Goal: Communication & Community: Answer question/provide support

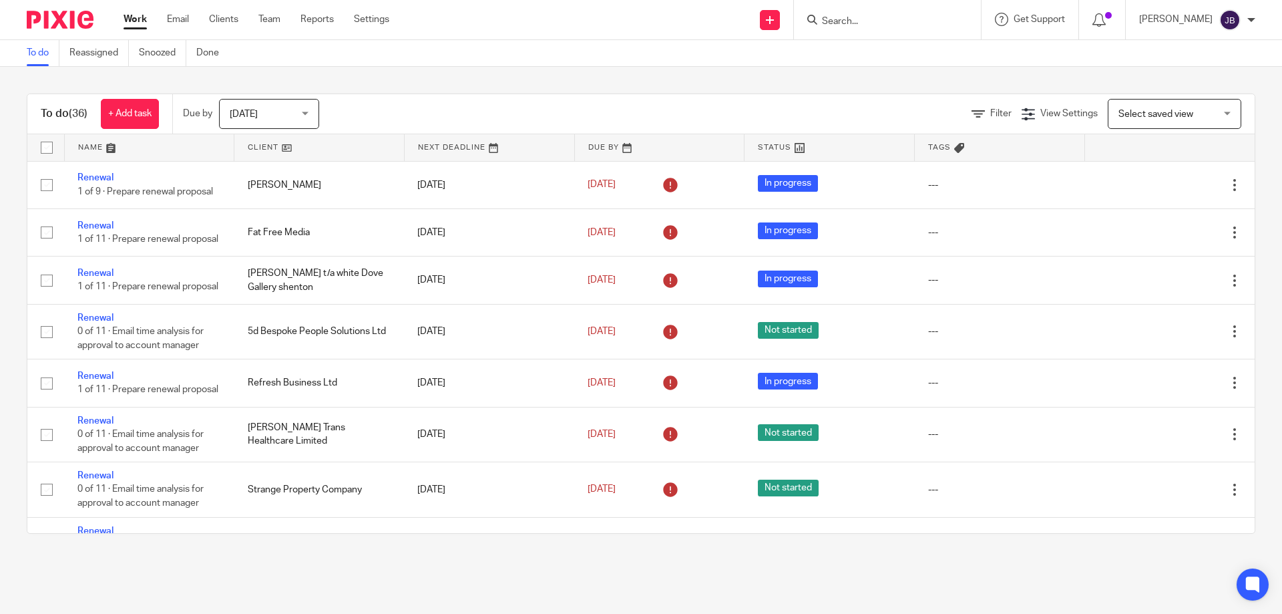
click at [887, 18] on input "Search" at bounding box center [881, 22] width 120 height 12
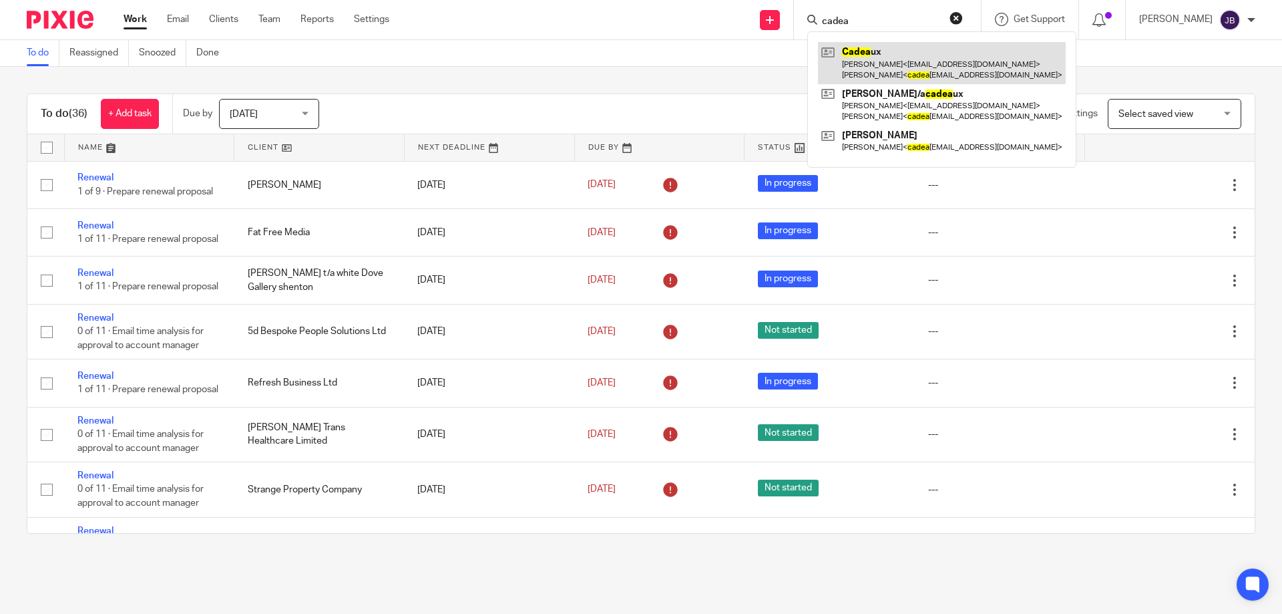
type input "cadea"
click at [873, 55] on link at bounding box center [942, 62] width 248 height 41
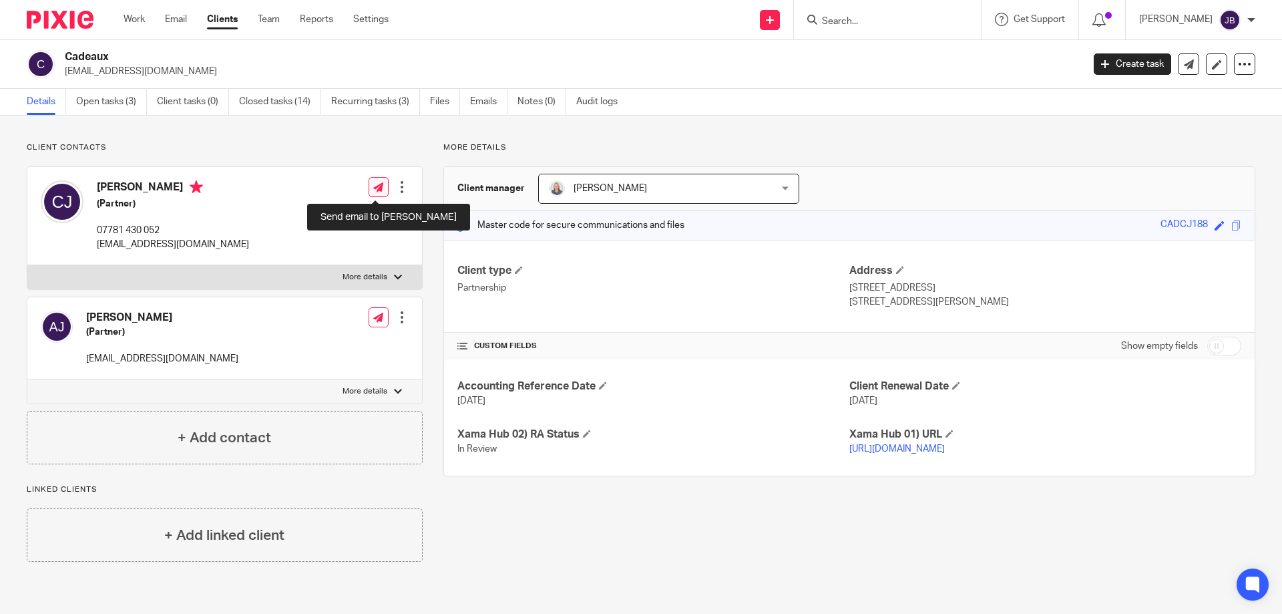
click at [373, 188] on icon at bounding box center [378, 187] width 10 height 10
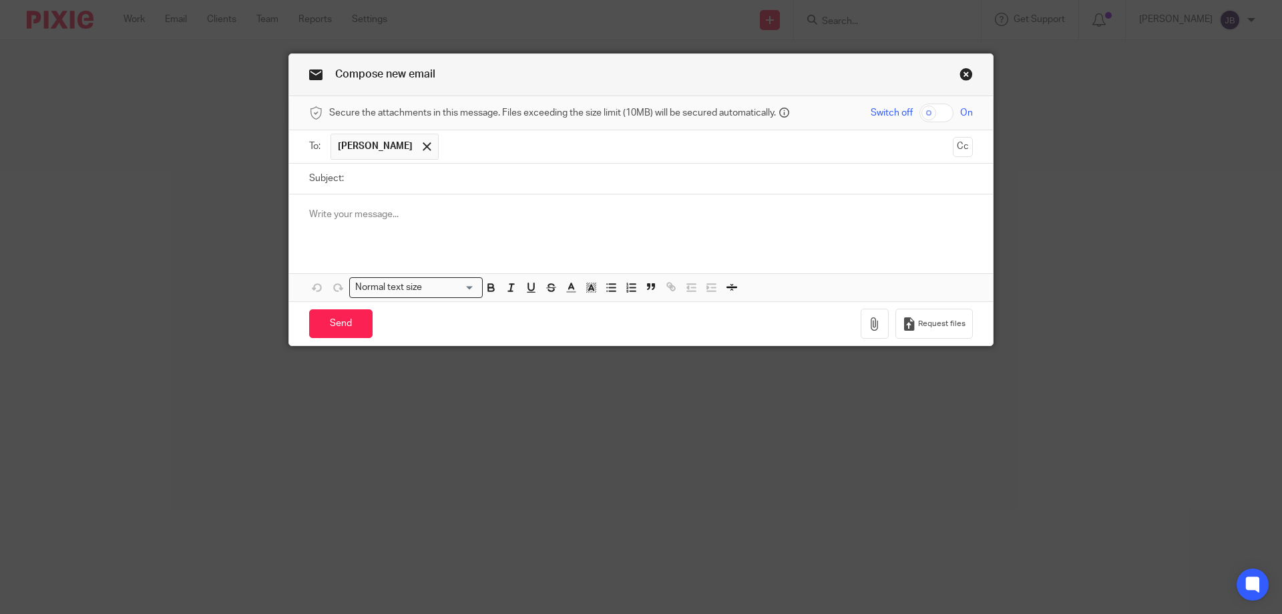
click at [400, 183] on input "Subject:" at bounding box center [662, 179] width 622 height 30
type input "Payroll hours"
click at [963, 145] on button "Cc" at bounding box center [963, 147] width 20 height 20
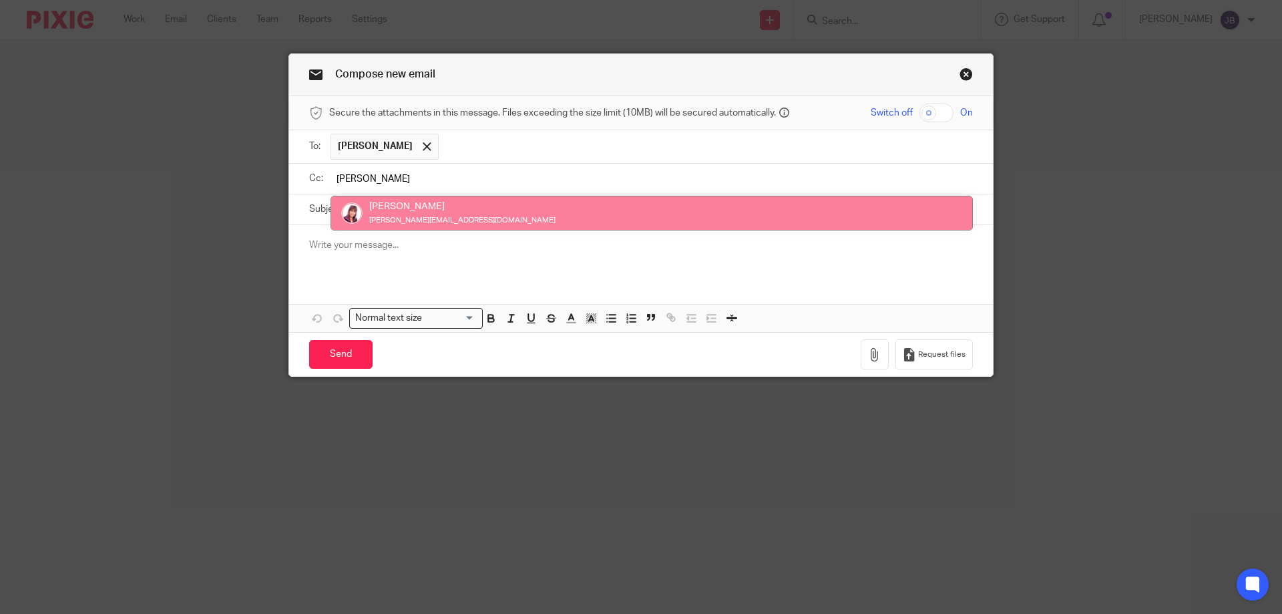
type input "sharon"
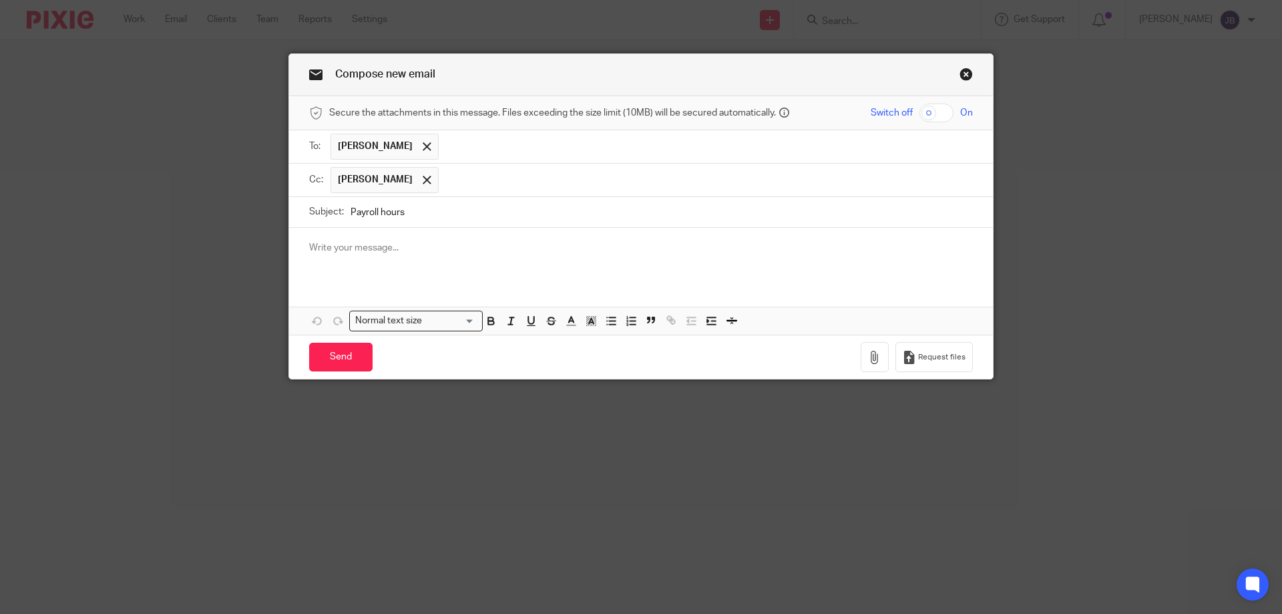
click at [344, 260] on div at bounding box center [641, 254] width 704 height 52
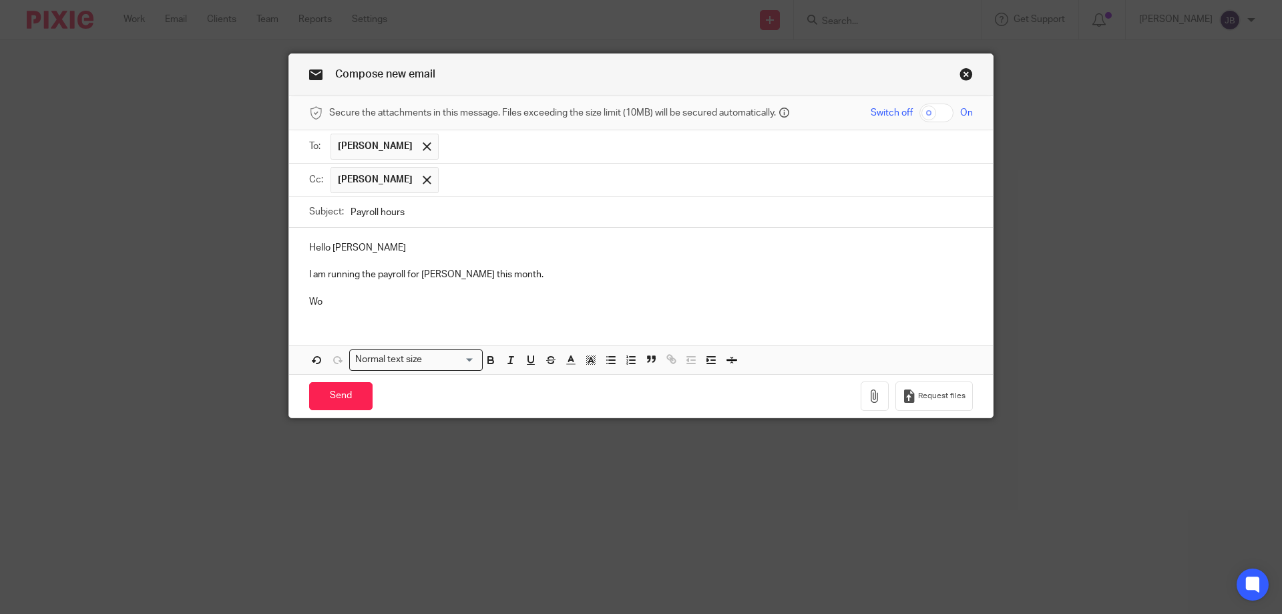
click at [342, 306] on p "Wo" at bounding box center [641, 301] width 664 height 13
drag, startPoint x: 965, startPoint y: 73, endPoint x: 955, endPoint y: 84, distance: 15.6
click at [965, 72] on link "Close this dialog window" at bounding box center [965, 76] width 13 height 18
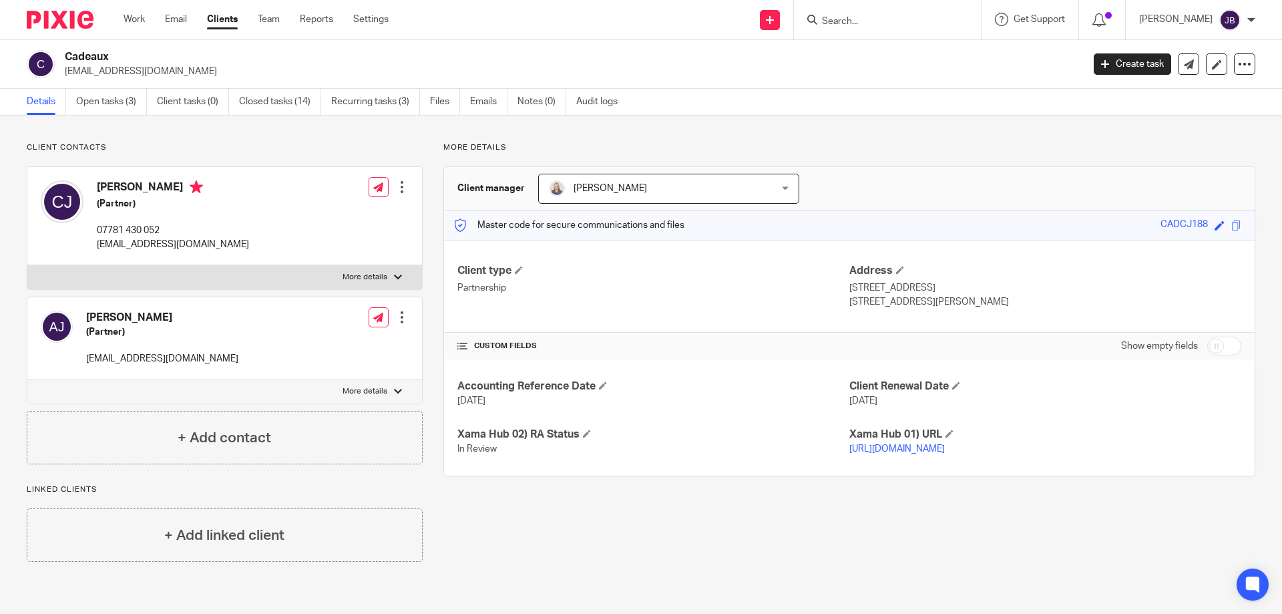
click at [208, 242] on p "[EMAIL_ADDRESS][DOMAIN_NAME]" at bounding box center [173, 244] width 152 height 13
drag, startPoint x: 215, startPoint y: 248, endPoint x: 97, endPoint y: 250, distance: 118.2
click at [97, 250] on div "Carl Jones (Partner) 07781 430 052 cadeauxgsy@outlook.com Edit contact Create c…" at bounding box center [224, 216] width 395 height 98
copy p "cadeauxgsy@outlook.com"
click at [373, 182] on icon at bounding box center [378, 187] width 10 height 10
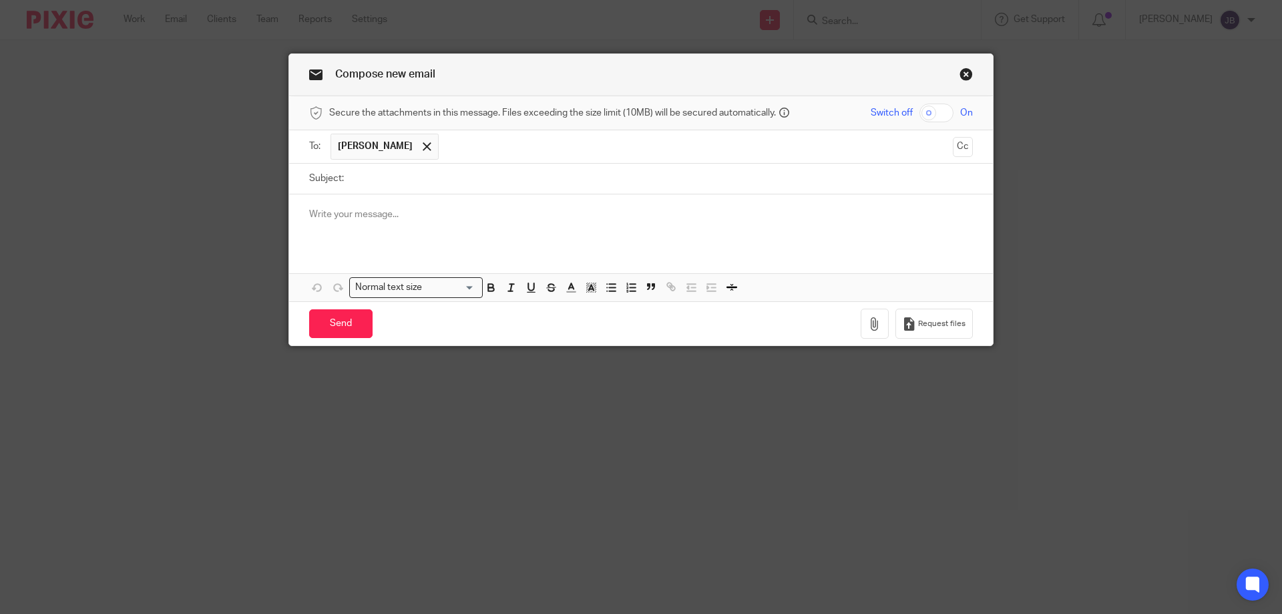
click at [371, 184] on input "Subject:" at bounding box center [662, 179] width 622 height 30
click at [961, 134] on div "To: Carl Jones Carl Jones Cc" at bounding box center [641, 146] width 664 height 33
click at [961, 140] on button "Cc" at bounding box center [963, 147] width 20 height 20
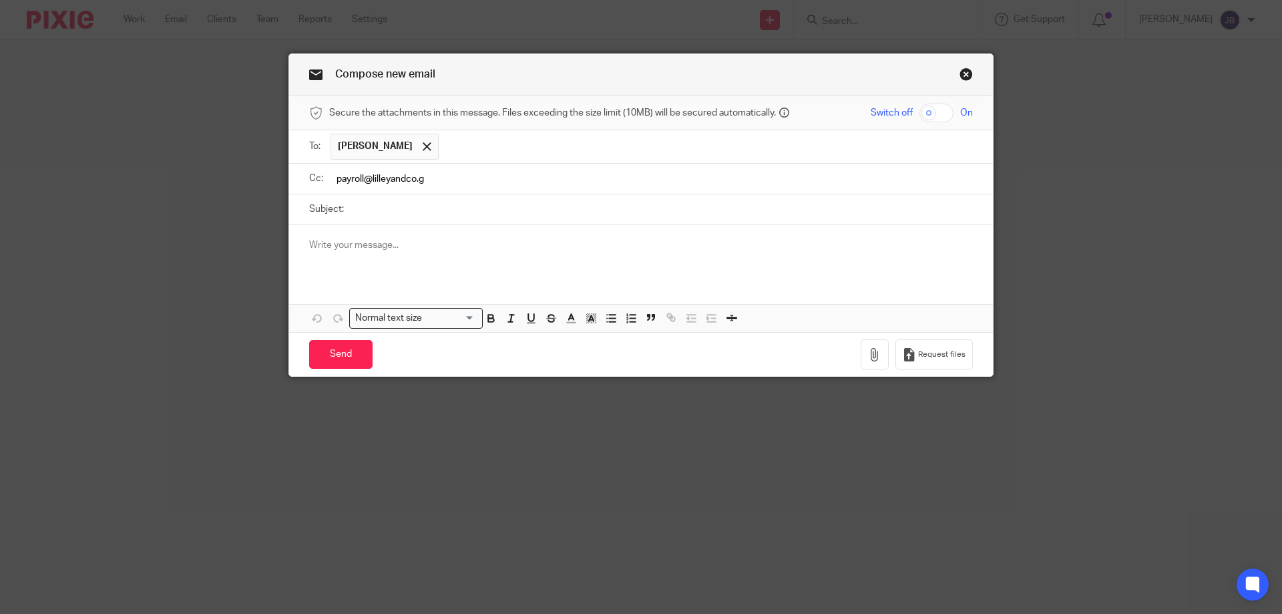
type input "payroll@lilleyandco.gg"
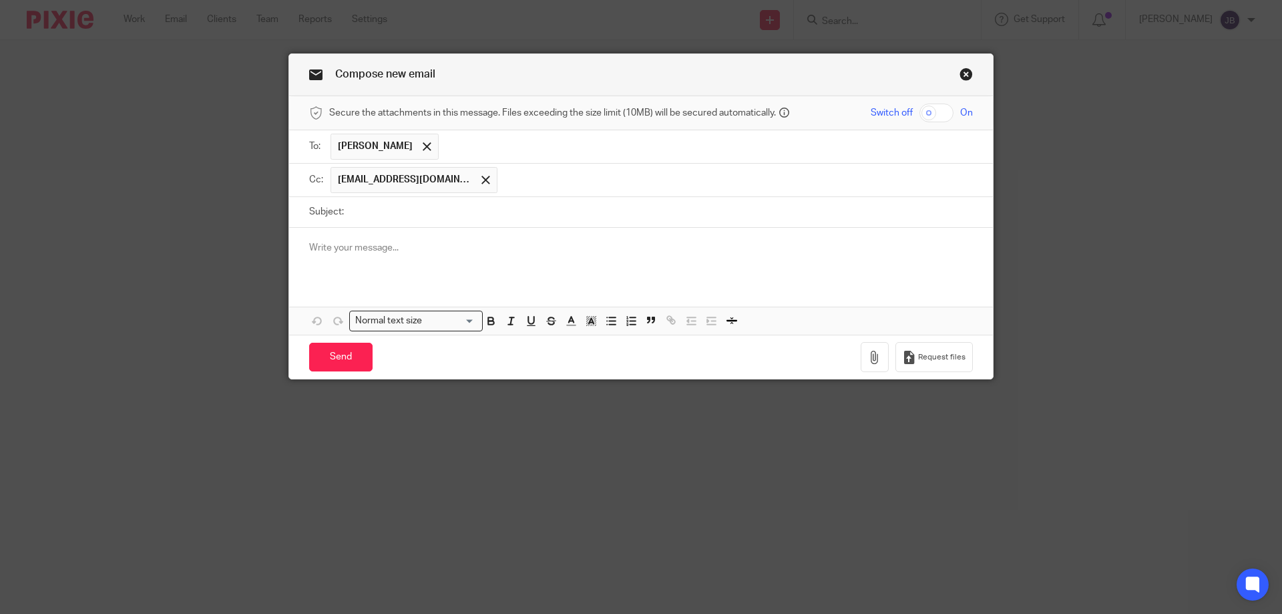
click at [383, 220] on input "Subject:" at bounding box center [662, 212] width 622 height 30
type input "P"
type input "Monthly payroll for your approval"
click at [379, 233] on div at bounding box center [641, 254] width 704 height 52
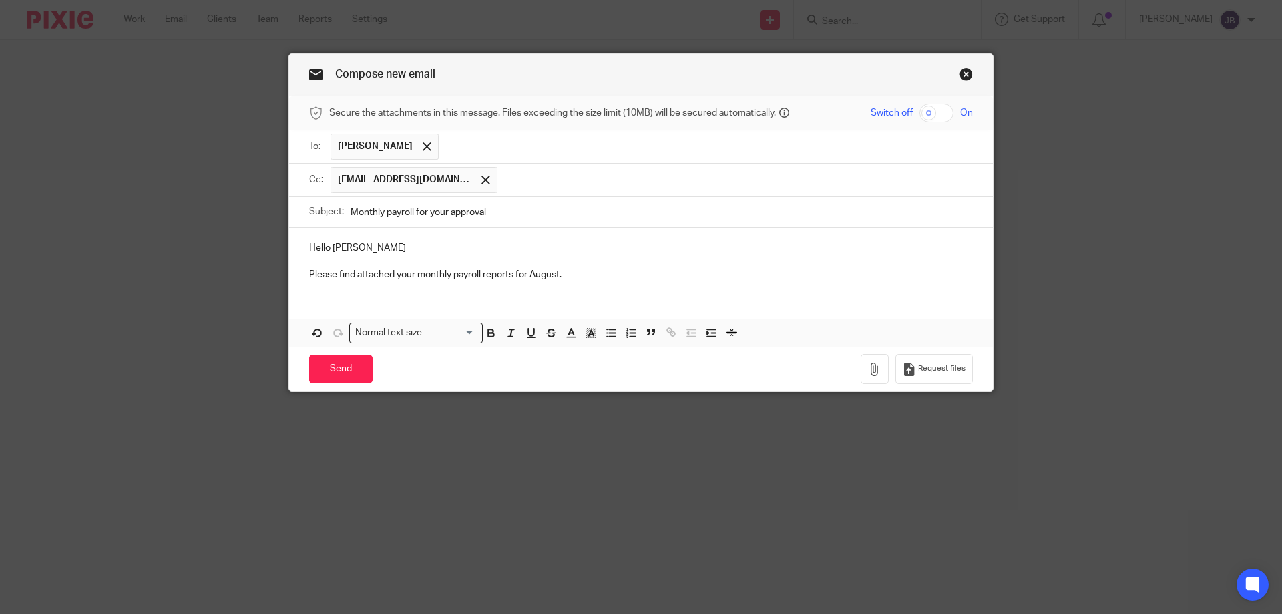
click at [542, 162] on ul "[PERSON_NAME]" at bounding box center [651, 146] width 642 height 33
click at [524, 178] on input "text" at bounding box center [735, 180] width 463 height 26
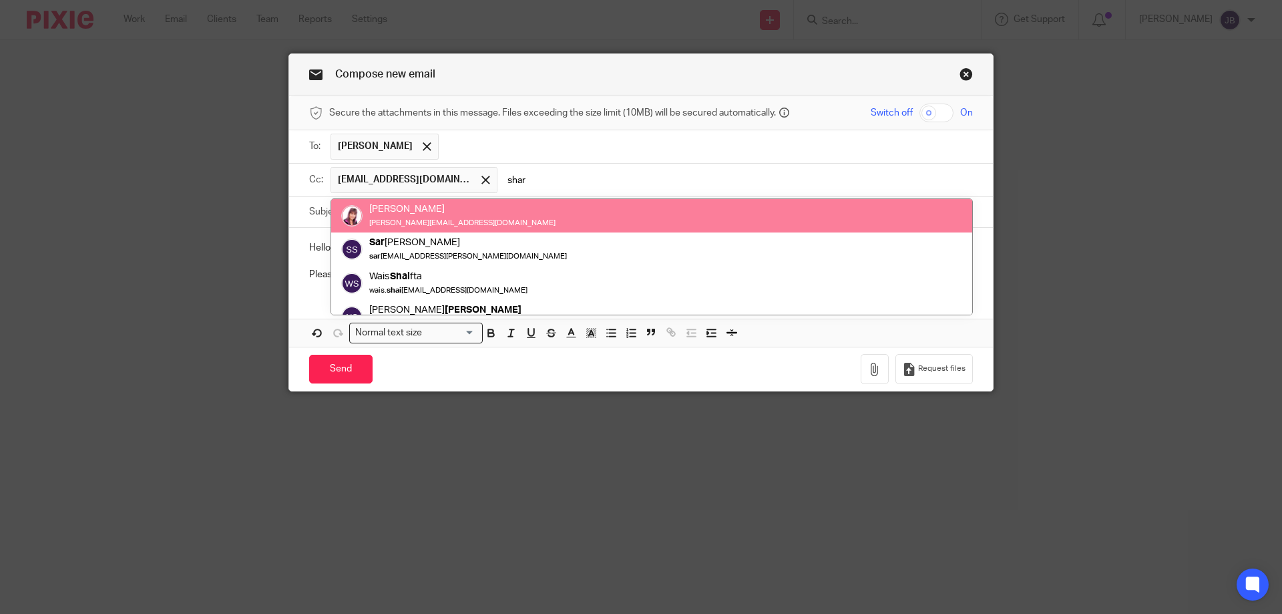
type input "shar"
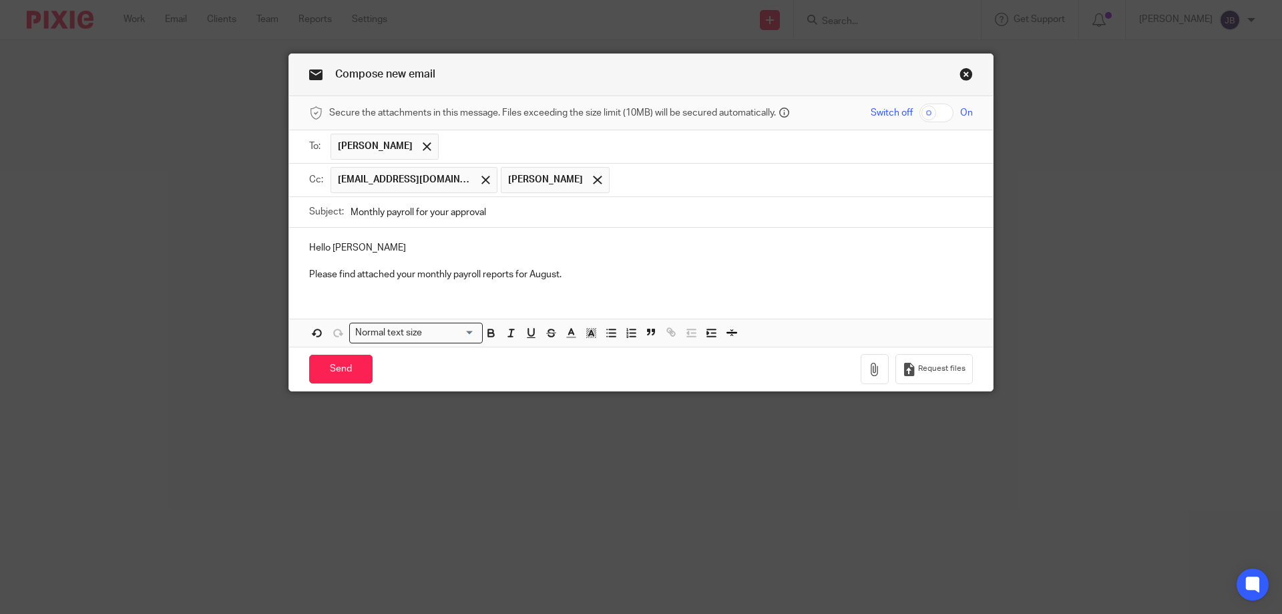
click at [575, 278] on p "Please find attached your monthly payroll reports for August." at bounding box center [641, 274] width 664 height 13
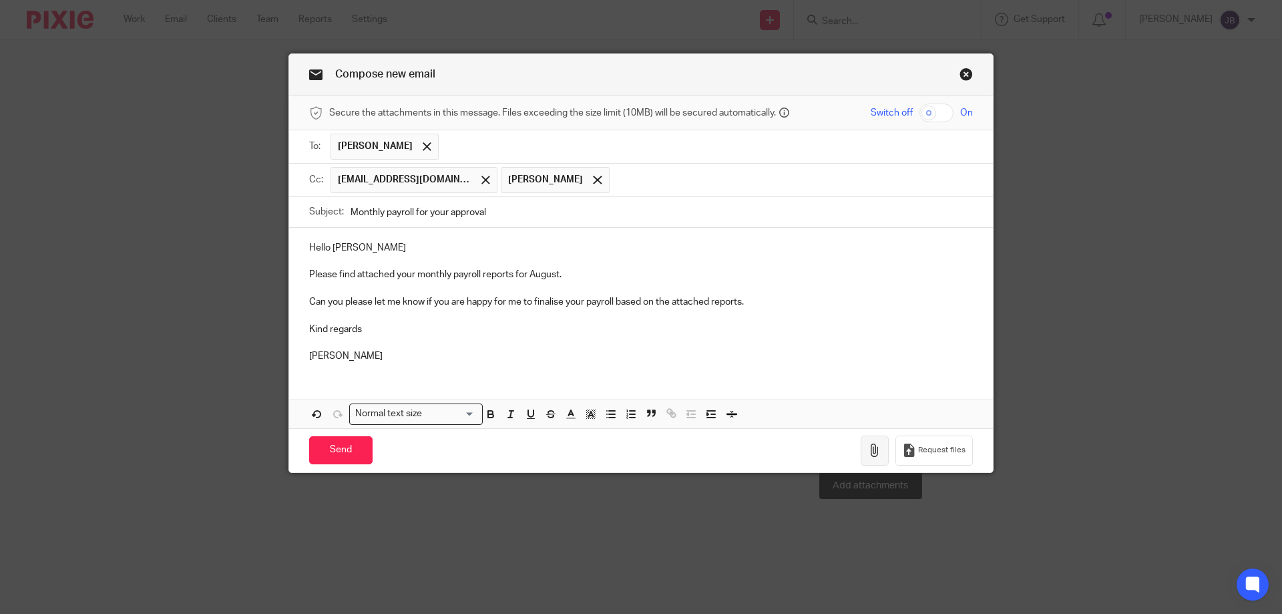
click at [868, 455] on icon "button" at bounding box center [874, 449] width 13 height 13
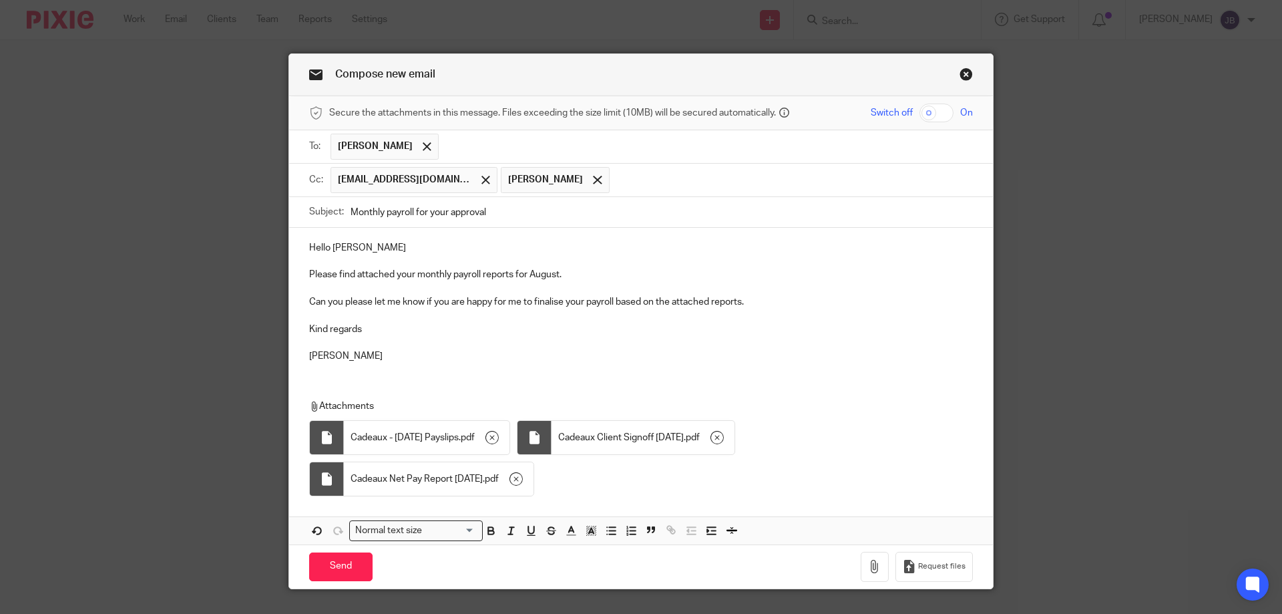
click at [936, 108] on input "checkbox" at bounding box center [936, 112] width 34 height 19
checkbox input "true"
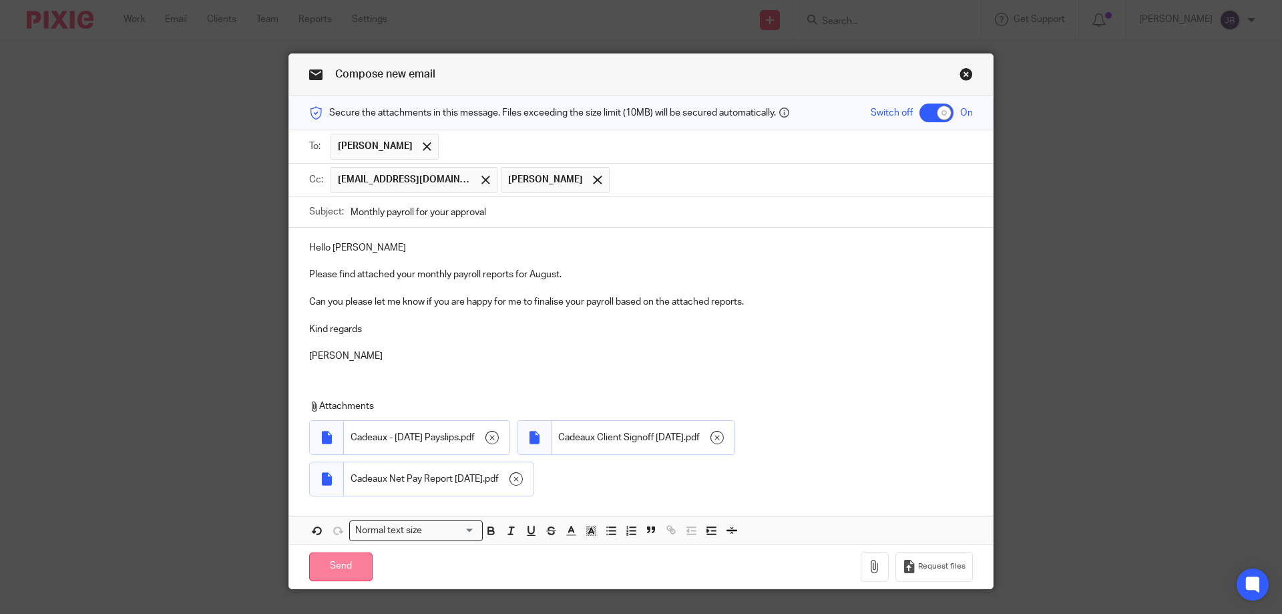
click at [321, 563] on input "Send" at bounding box center [340, 566] width 63 height 29
